Goal: Task Accomplishment & Management: Manage account settings

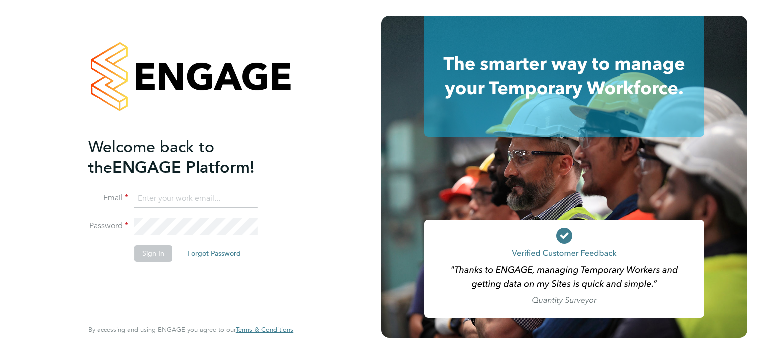
click at [210, 192] on input at bounding box center [195, 199] width 123 height 18
type input "[EMAIL_ADDRESS][PERSON_NAME][DOMAIN_NAME]"
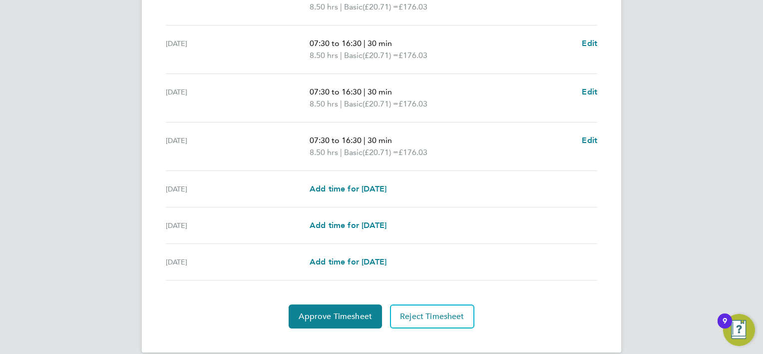
scroll to position [50, 0]
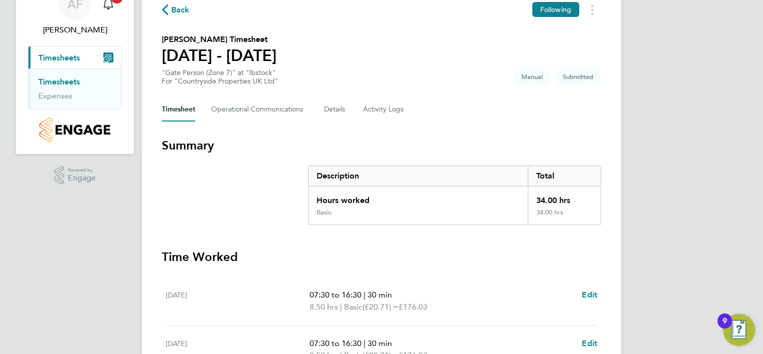
click at [83, 58] on button "Current page: Timesheets" at bounding box center [74, 57] width 93 height 22
click at [56, 80] on link "Timesheets" at bounding box center [58, 81] width 41 height 9
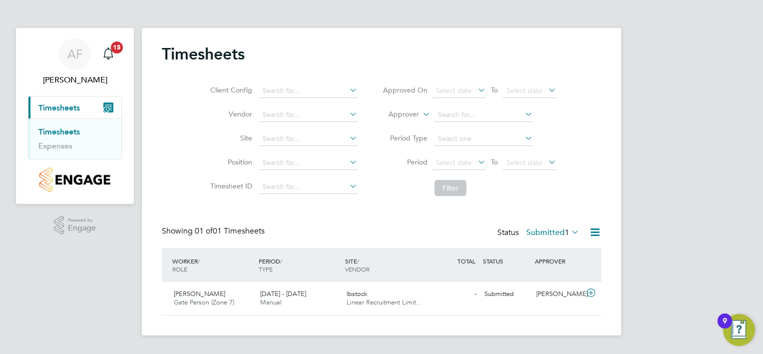
scroll to position [25, 87]
click at [358, 291] on span "Ibstock" at bounding box center [357, 293] width 20 height 8
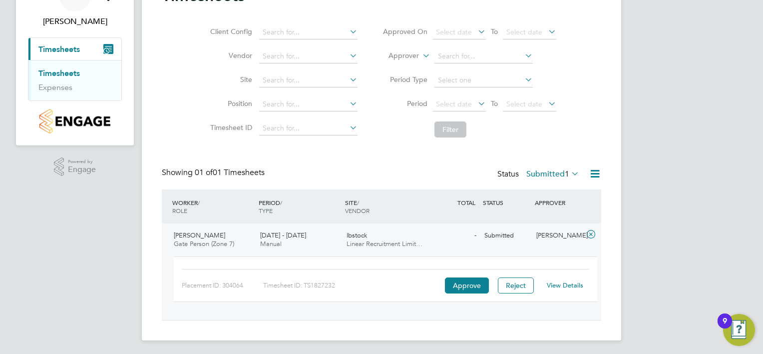
scroll to position [60, 0]
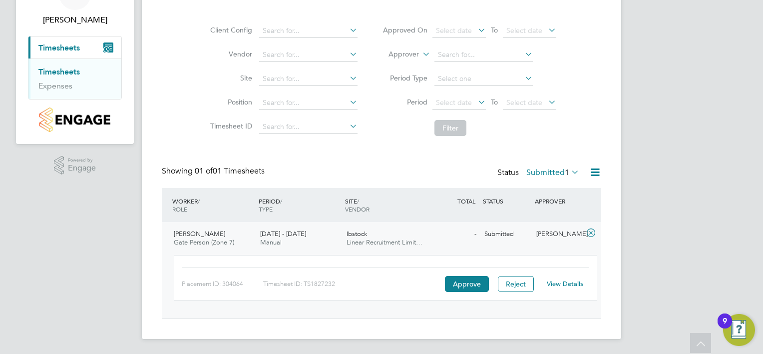
click at [439, 239] on div "- Submitted" at bounding box center [454, 234] width 52 height 16
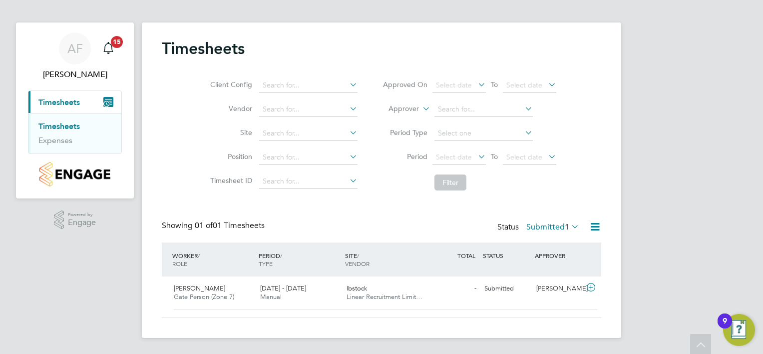
scroll to position [0, 0]
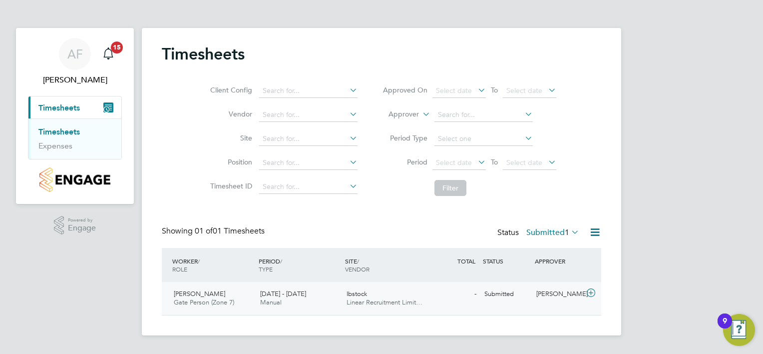
click at [389, 297] on div "Ibstock Linear Recruitment Limit…" at bounding box center [386, 298] width 86 height 25
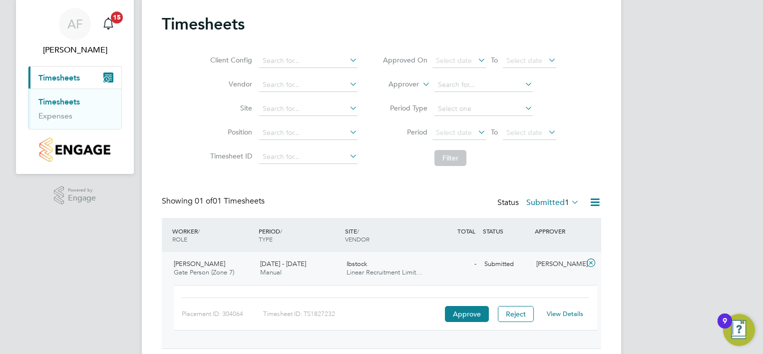
scroll to position [60, 0]
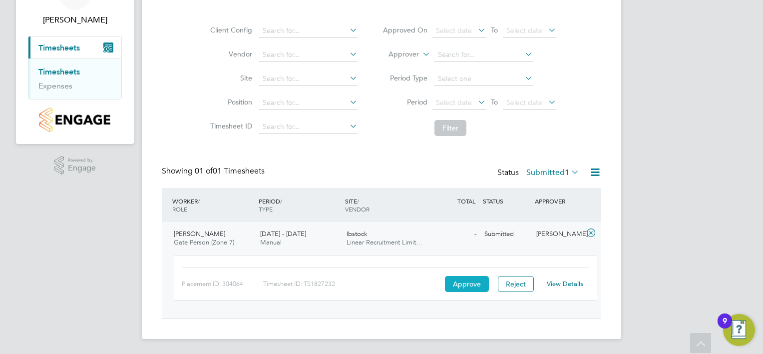
click at [473, 284] on button "Approve" at bounding box center [467, 284] width 44 height 16
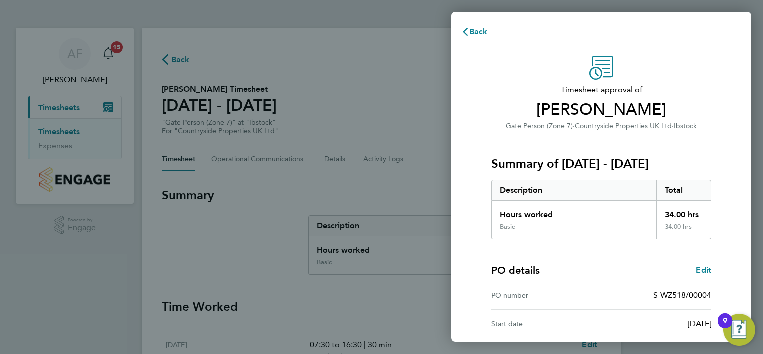
click at [403, 100] on div "Back Timesheet approval of Razaaq Lawal Gate Person (Zone 7) · Countryside Prop…" at bounding box center [381, 177] width 763 height 354
click at [468, 31] on icon "button" at bounding box center [465, 32] width 8 height 8
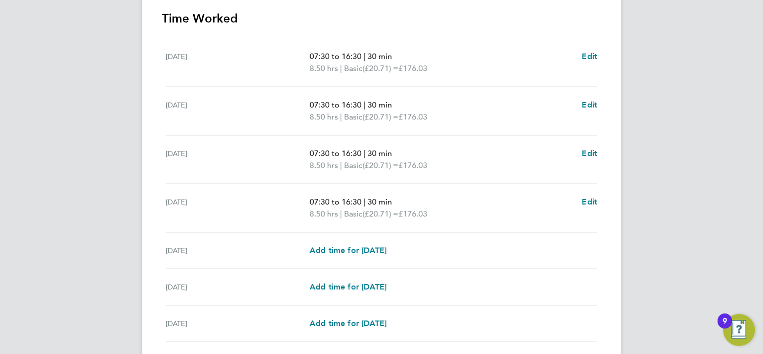
scroll to position [363, 0]
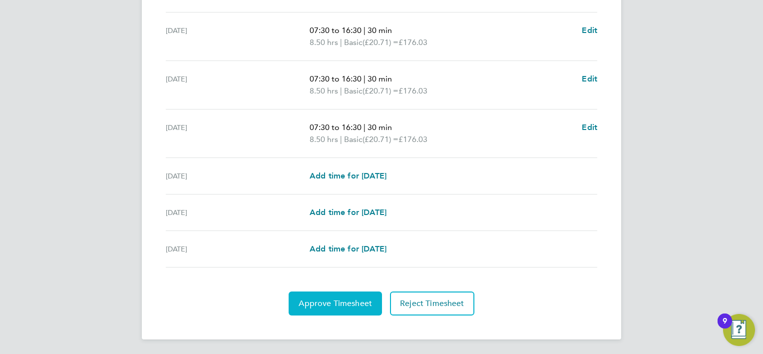
click at [340, 298] on span "Approve Timesheet" at bounding box center [335, 303] width 73 height 10
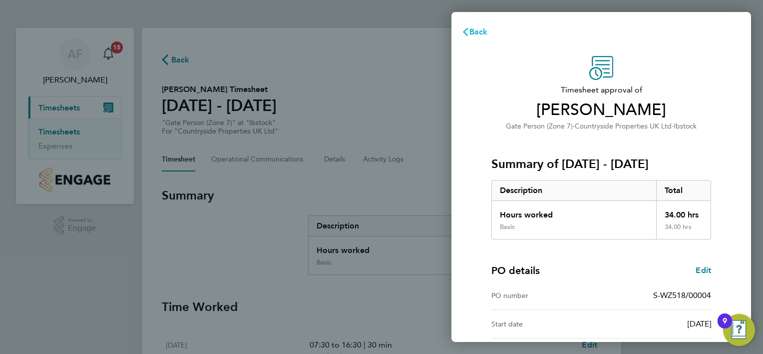
click at [477, 27] on span "Back" at bounding box center [478, 31] width 18 height 9
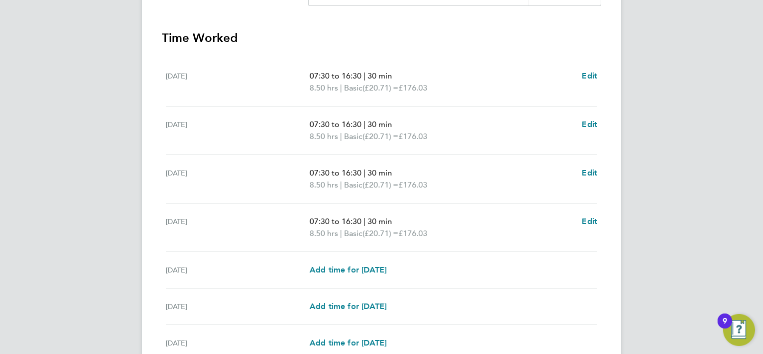
scroll to position [363, 0]
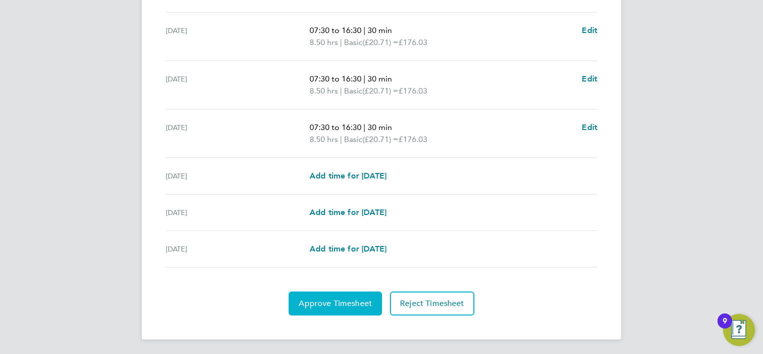
click at [348, 304] on span "Approve Timesheet" at bounding box center [335, 303] width 73 height 10
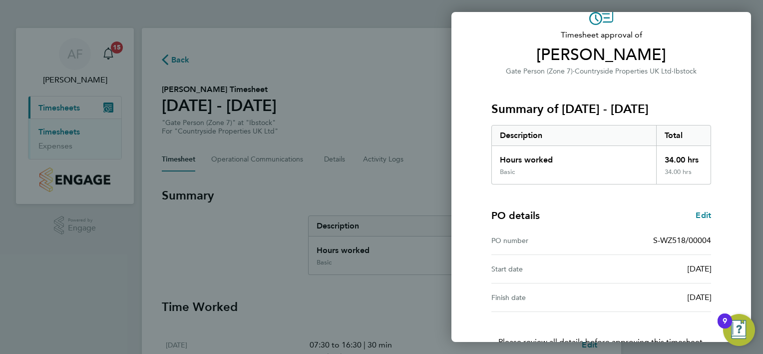
scroll to position [124, 0]
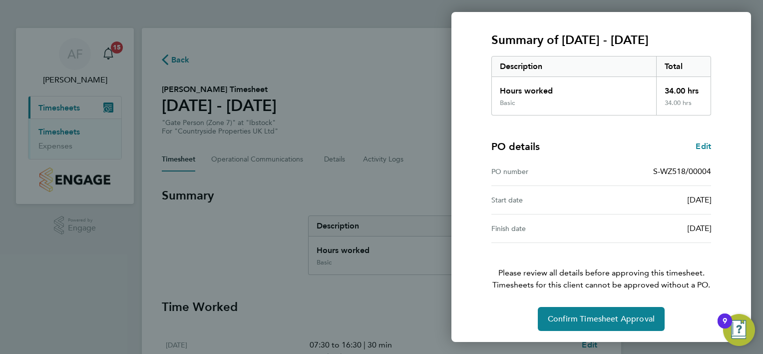
drag, startPoint x: 661, startPoint y: 193, endPoint x: 503, endPoint y: 297, distance: 188.9
click at [503, 297] on div "Timesheet approval of Razaaq Lawal Gate Person (Zone 7) · Countryside Propertie…" at bounding box center [601, 131] width 244 height 398
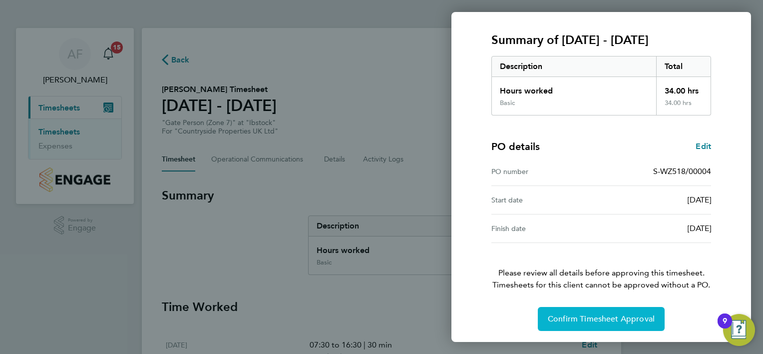
click at [582, 315] on span "Confirm Timesheet Approval" at bounding box center [601, 319] width 107 height 10
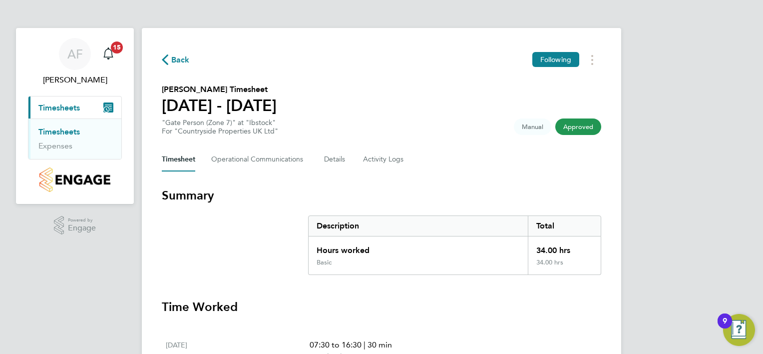
click at [165, 58] on icon "button" at bounding box center [165, 59] width 6 height 10
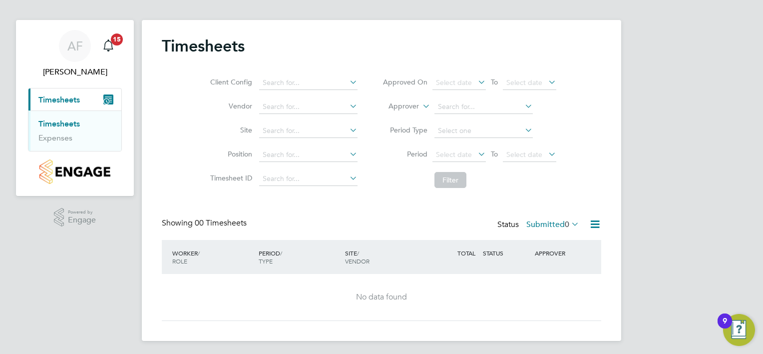
scroll to position [10, 0]
